Goal: Check status: Check status

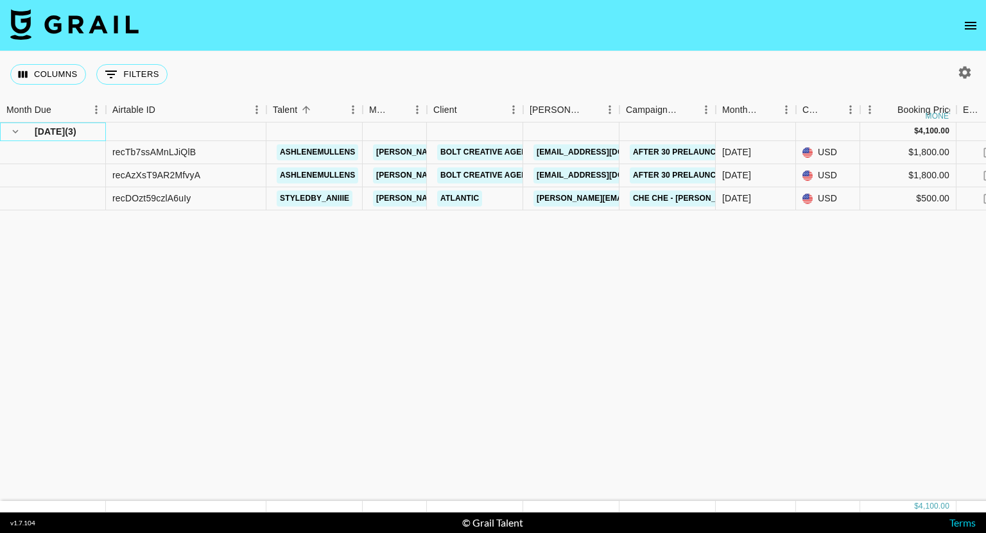
click at [71, 130] on span "( 3 )" at bounding box center [71, 131] width 12 height 13
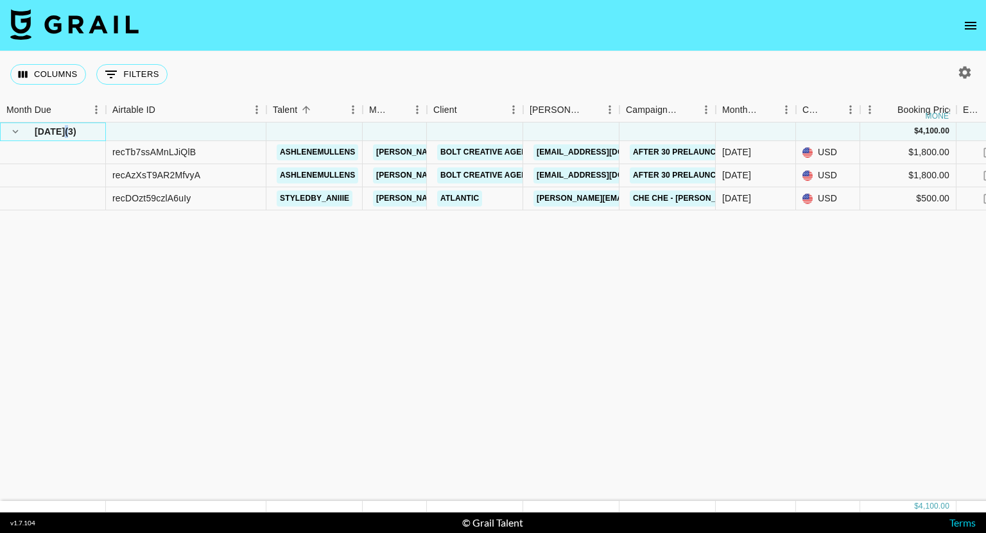
click at [71, 130] on span "( 3 )" at bounding box center [71, 131] width 12 height 13
click at [36, 148] on div at bounding box center [53, 152] width 106 height 23
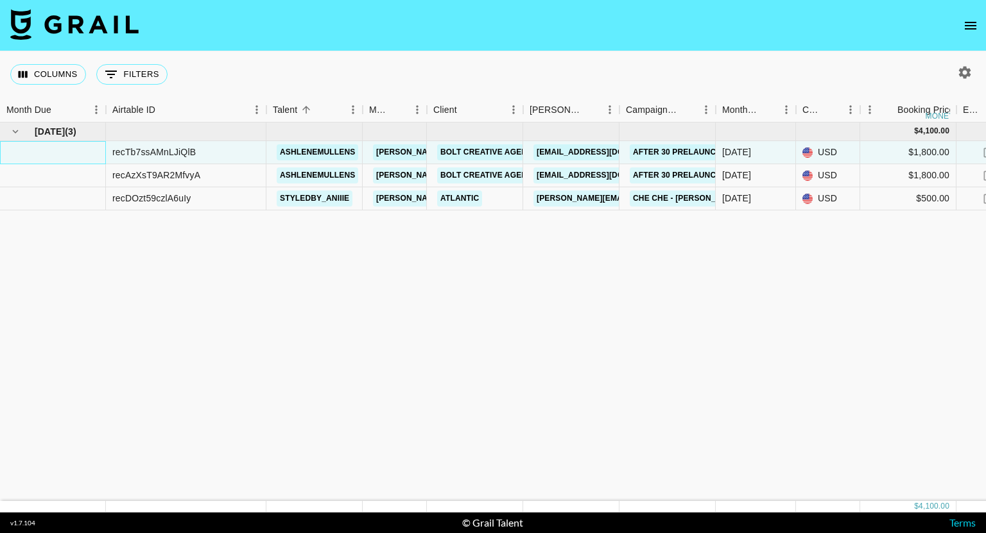
click at [36, 148] on div at bounding box center [53, 152] width 106 height 23
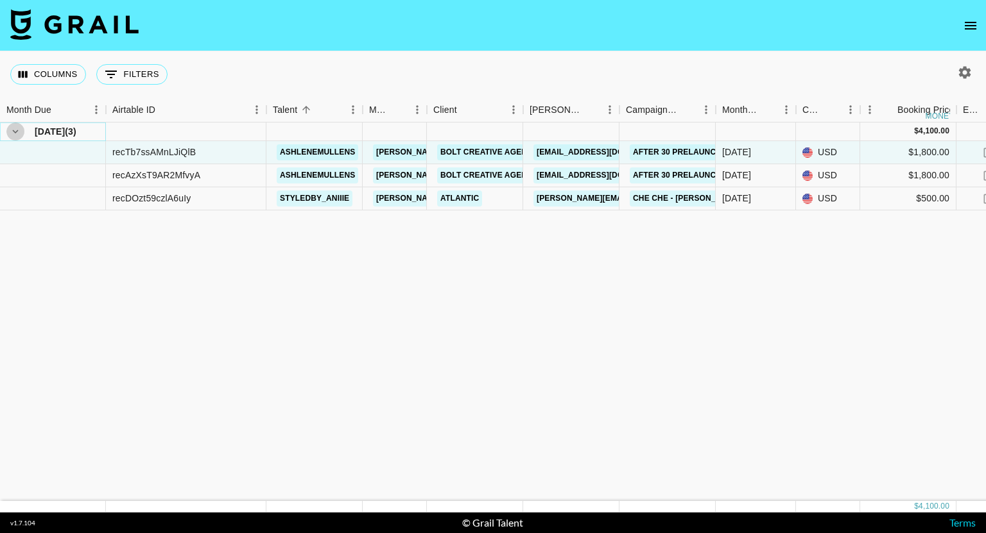
click at [11, 128] on icon "hide children" at bounding box center [16, 132] width 12 height 12
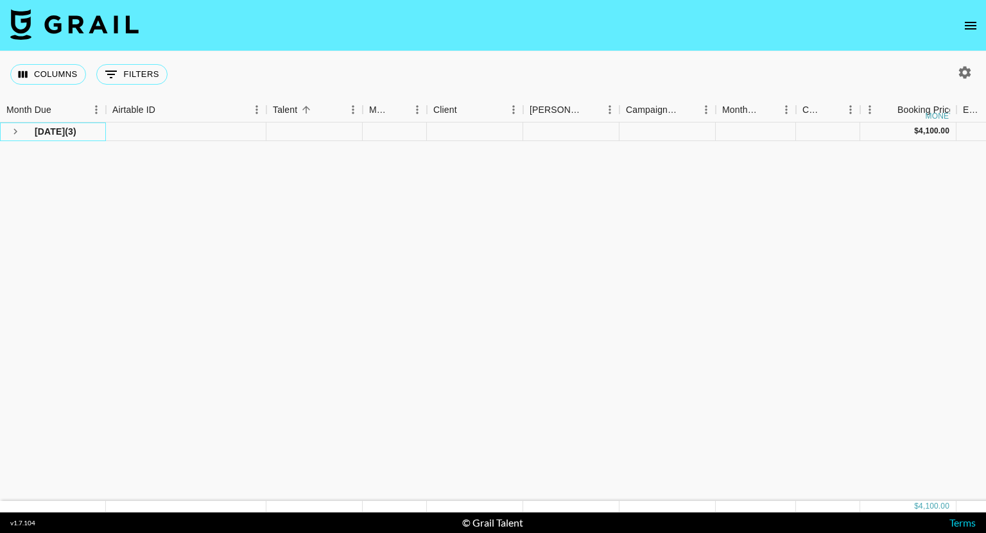
click at [50, 128] on span "[DATE]" at bounding box center [50, 131] width 30 height 13
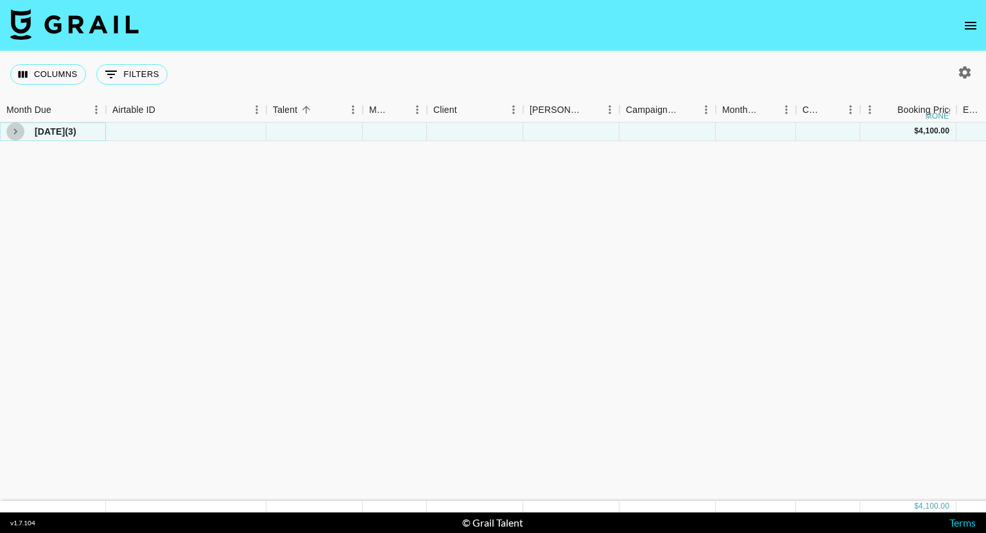
click at [15, 133] on icon "see children" at bounding box center [15, 132] width 4 height 6
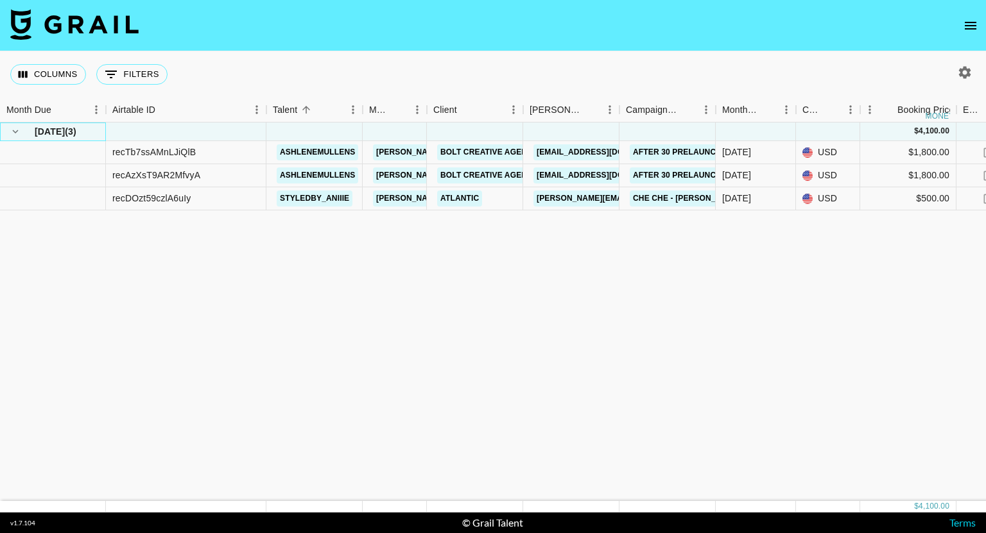
click at [76, 130] on span "( 3 )" at bounding box center [71, 131] width 12 height 13
click at [79, 153] on div at bounding box center [53, 152] width 106 height 23
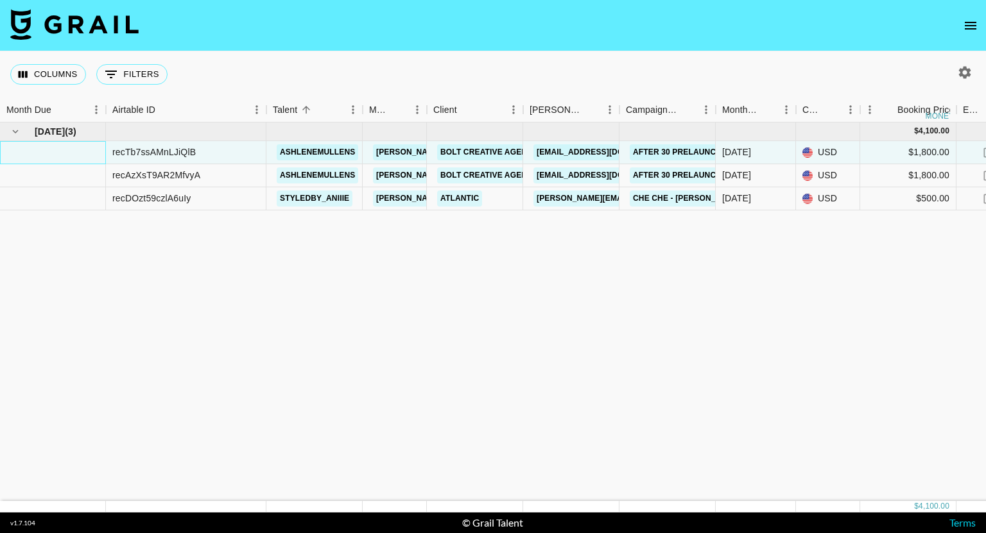
click at [79, 153] on div at bounding box center [53, 152] width 106 height 23
click at [59, 150] on div at bounding box center [53, 152] width 106 height 23
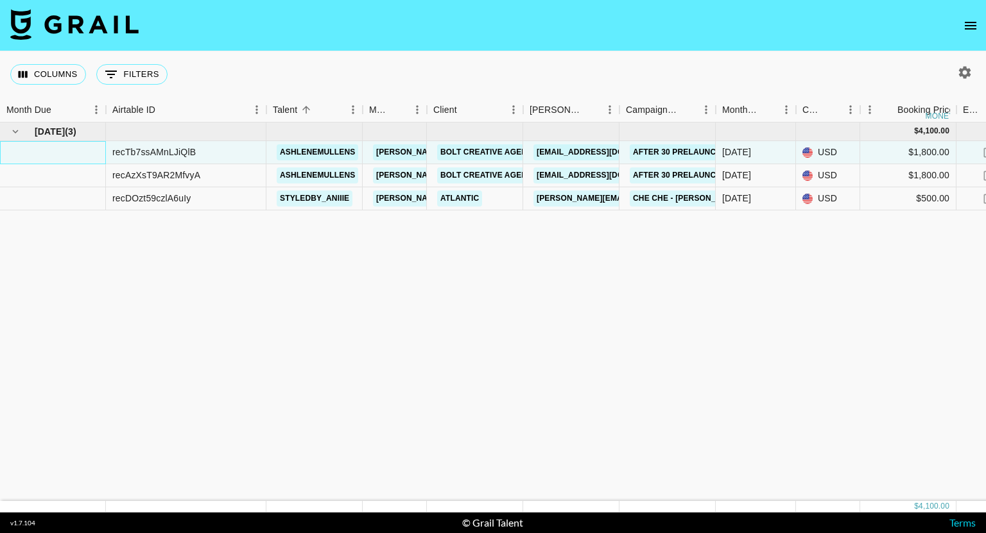
click at [59, 150] on div at bounding box center [53, 152] width 106 height 23
click at [41, 175] on div at bounding box center [53, 175] width 106 height 23
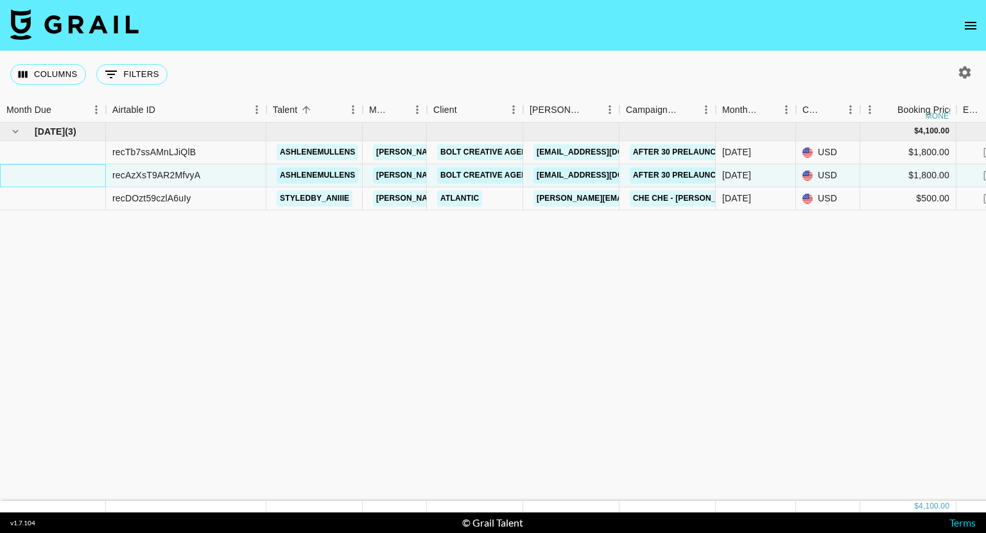
click at [41, 175] on div at bounding box center [53, 175] width 106 height 23
click at [47, 200] on div at bounding box center [53, 198] width 106 height 23
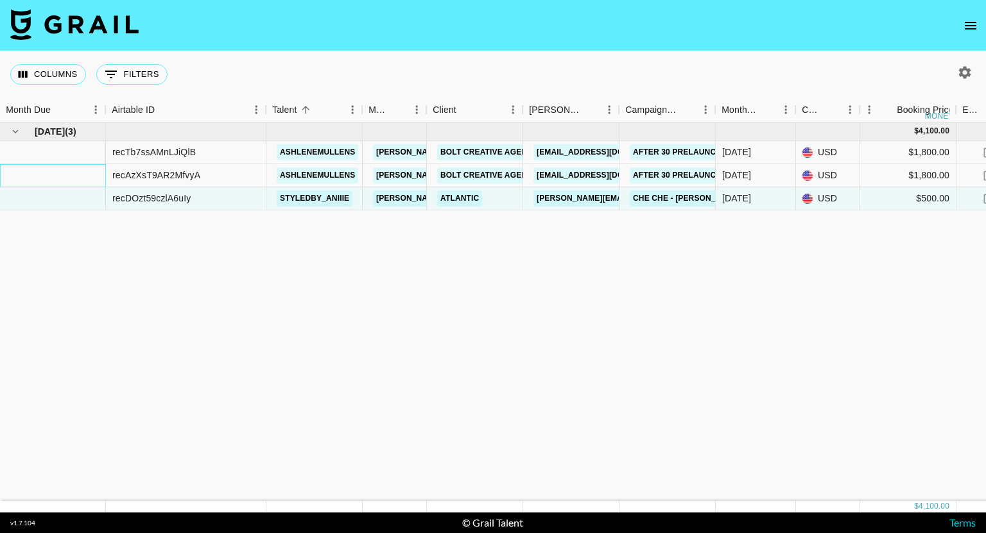
click at [62, 175] on div at bounding box center [53, 175] width 106 height 23
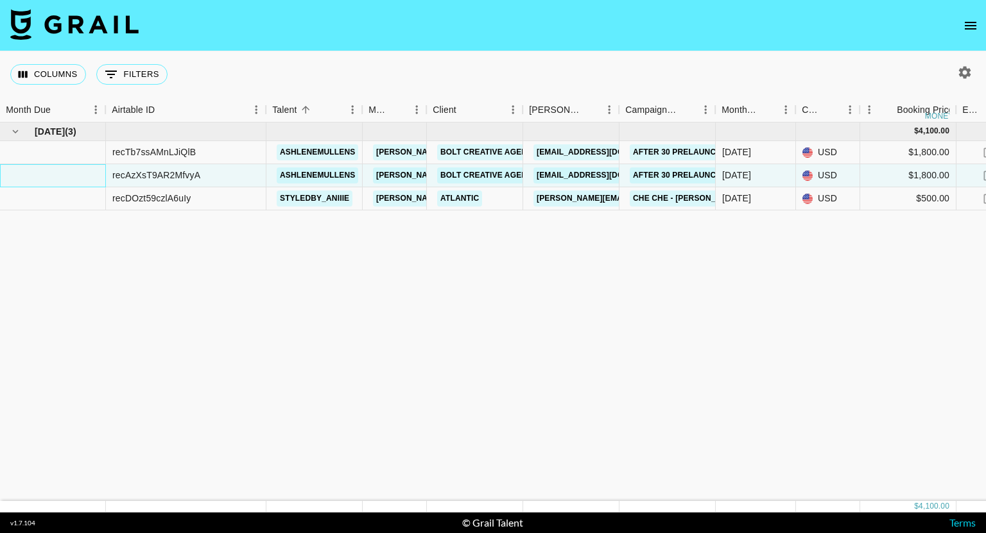
click at [62, 175] on div at bounding box center [53, 175] width 106 height 23
click at [54, 148] on div at bounding box center [53, 152] width 106 height 23
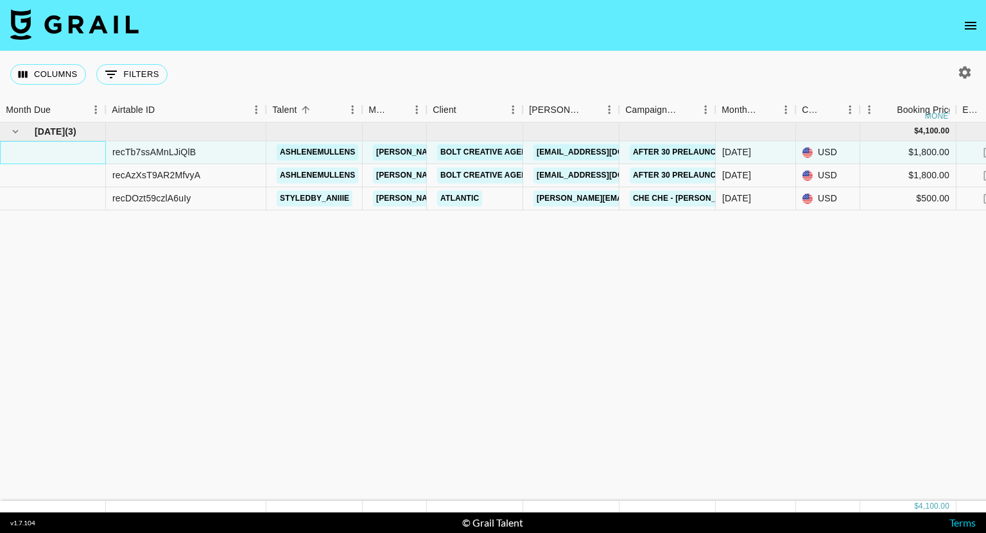
click at [54, 148] on div at bounding box center [53, 152] width 106 height 23
click at [50, 152] on div at bounding box center [53, 152] width 106 height 23
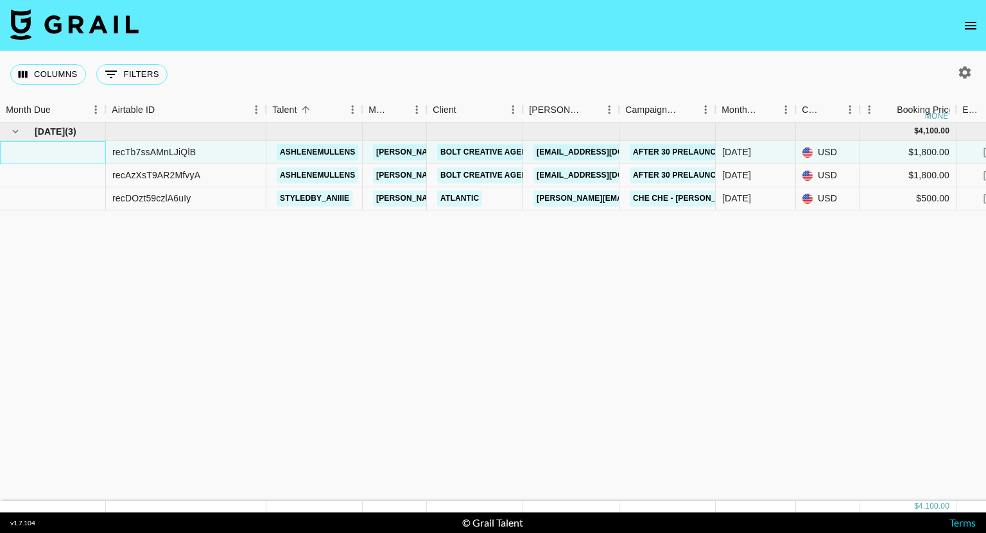
click at [50, 152] on div at bounding box center [53, 152] width 106 height 23
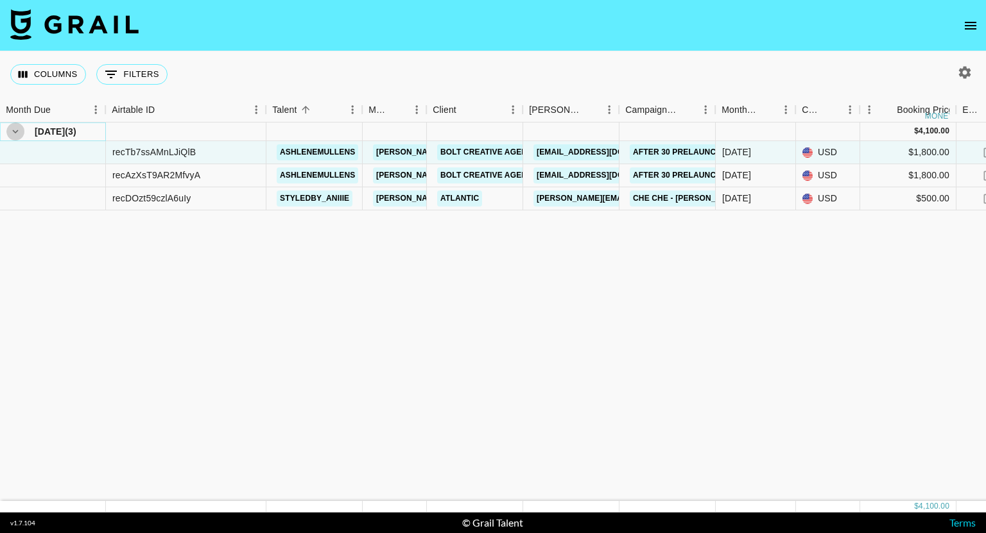
click at [15, 132] on icon "hide children" at bounding box center [16, 132] width 12 height 12
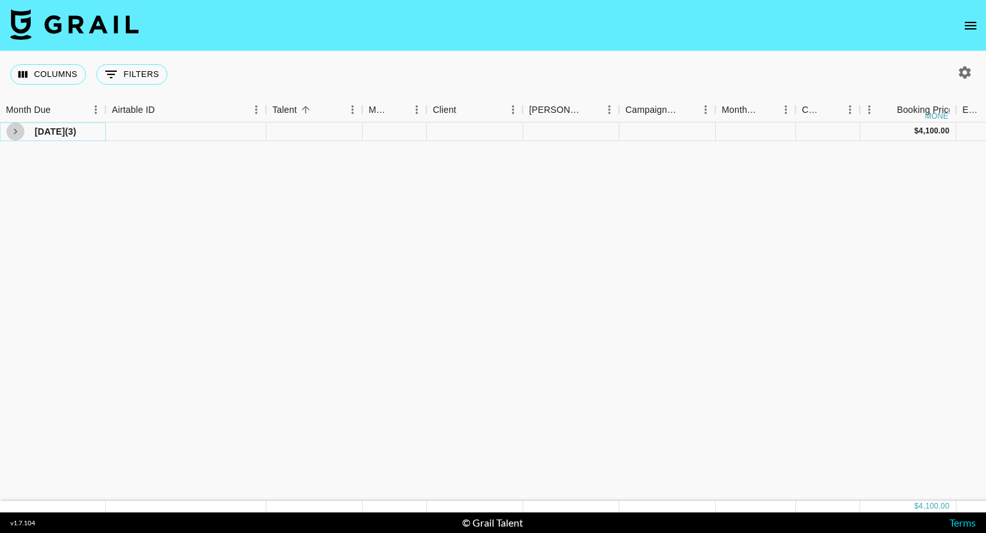
click at [15, 132] on icon "see children" at bounding box center [16, 132] width 12 height 12
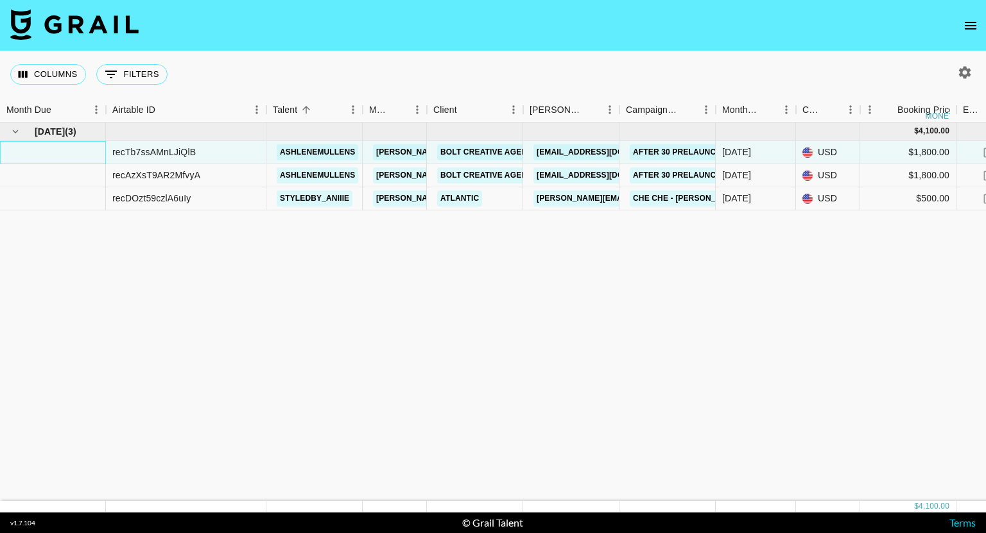
click at [74, 153] on div at bounding box center [53, 152] width 106 height 23
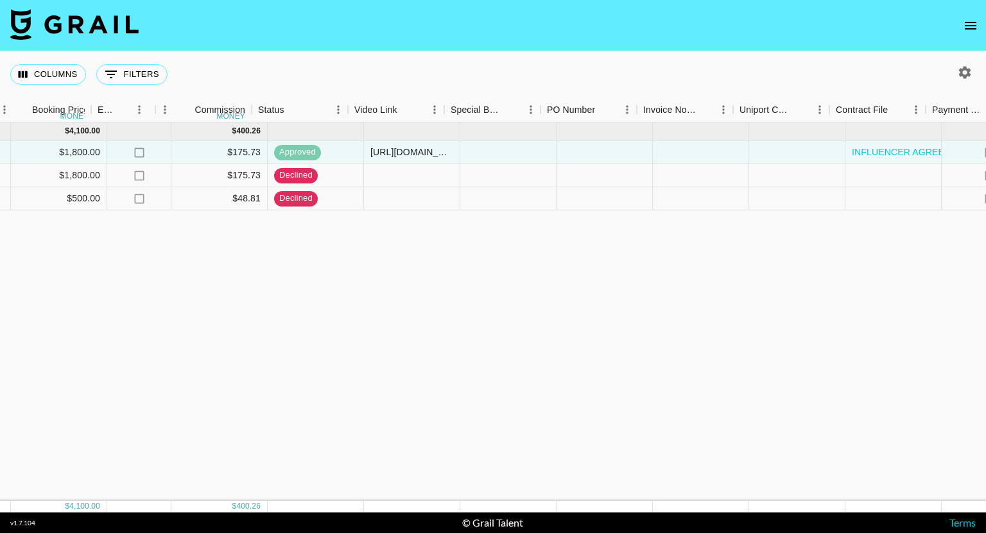
scroll to position [0, 1145]
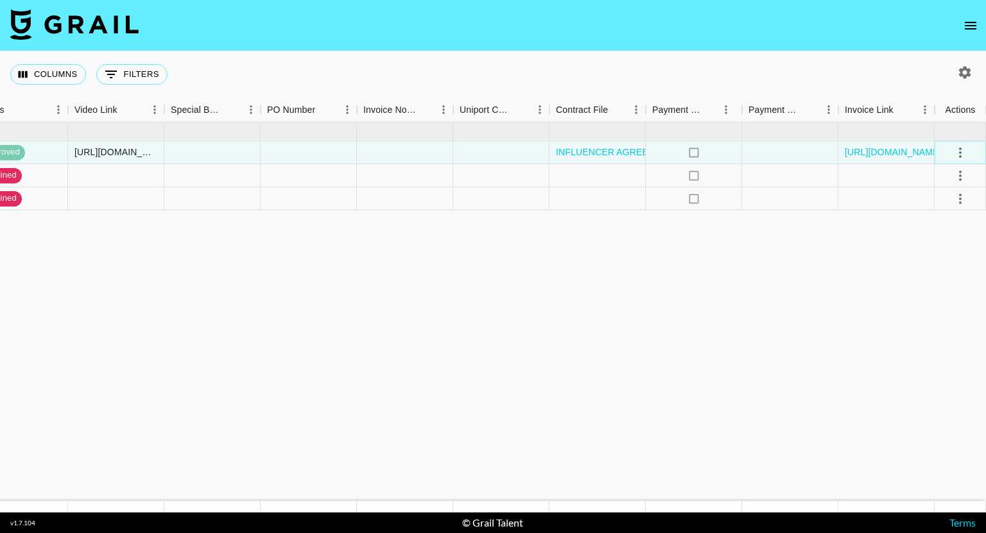
click at [961, 146] on icon "select merge strategy" at bounding box center [959, 152] width 15 height 15
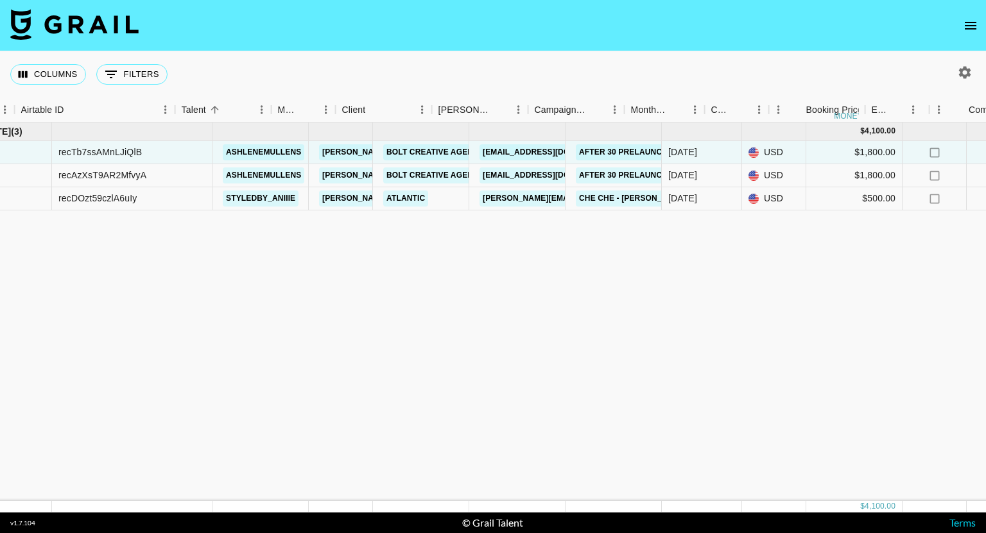
scroll to position [0, 0]
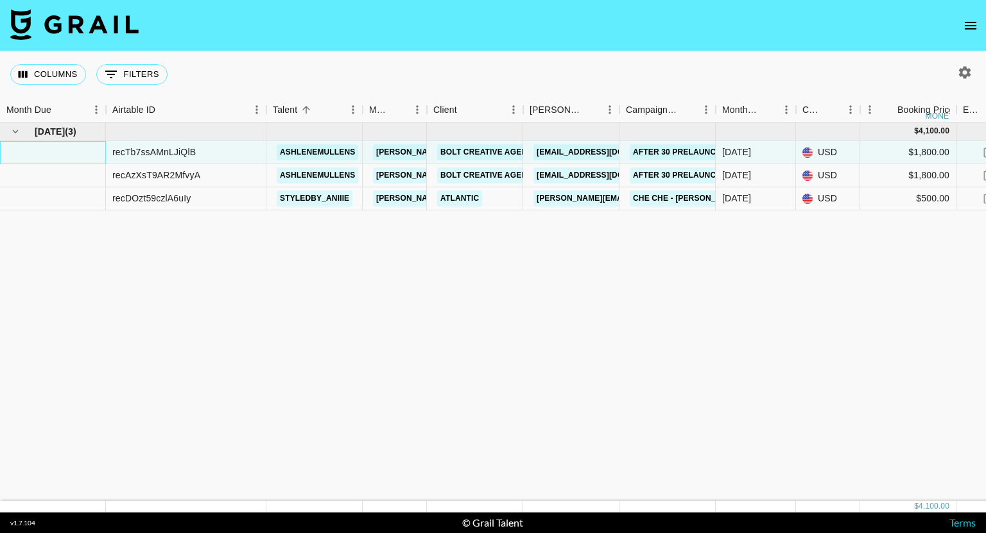
click at [54, 153] on div at bounding box center [53, 152] width 106 height 23
drag, startPoint x: 54, startPoint y: 153, endPoint x: 23, endPoint y: 160, distance: 31.5
click at [23, 160] on div at bounding box center [53, 152] width 106 height 23
click at [751, 151] on div "[DATE]" at bounding box center [736, 152] width 29 height 13
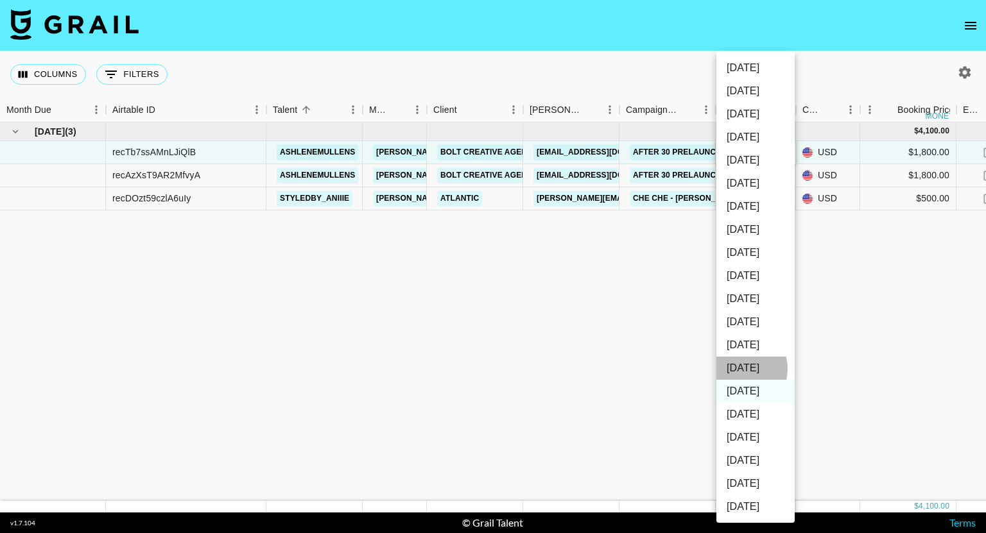
click at [741, 369] on li "[DATE]" at bounding box center [755, 368] width 78 height 23
type input "[DATE]"
